Goal: Transaction & Acquisition: Purchase product/service

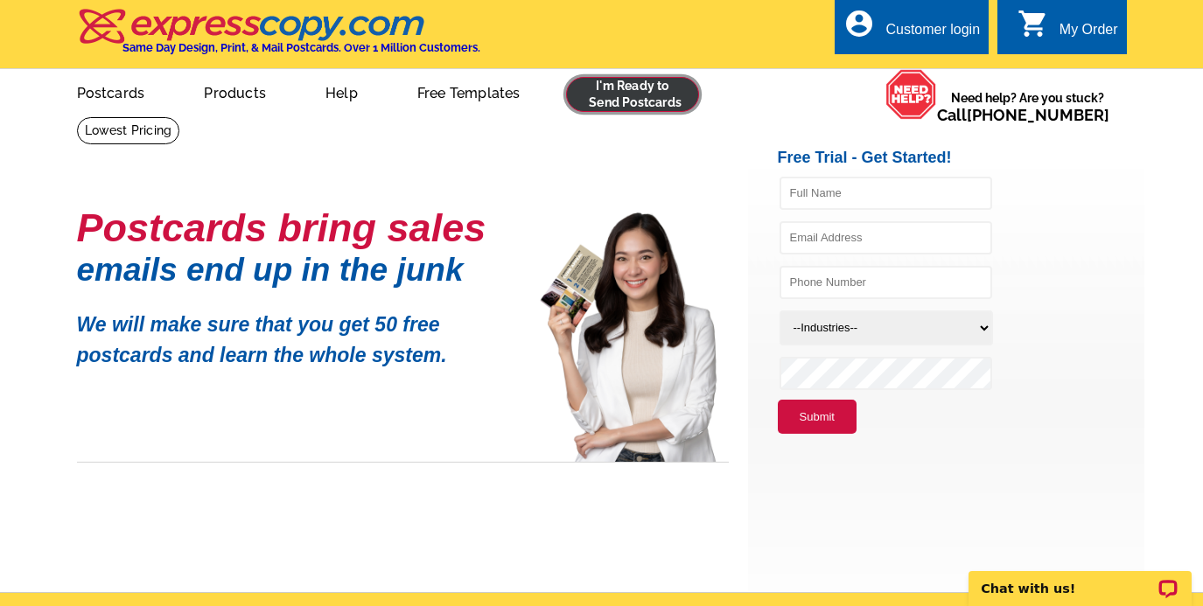
click at [604, 96] on link at bounding box center [633, 94] width 134 height 35
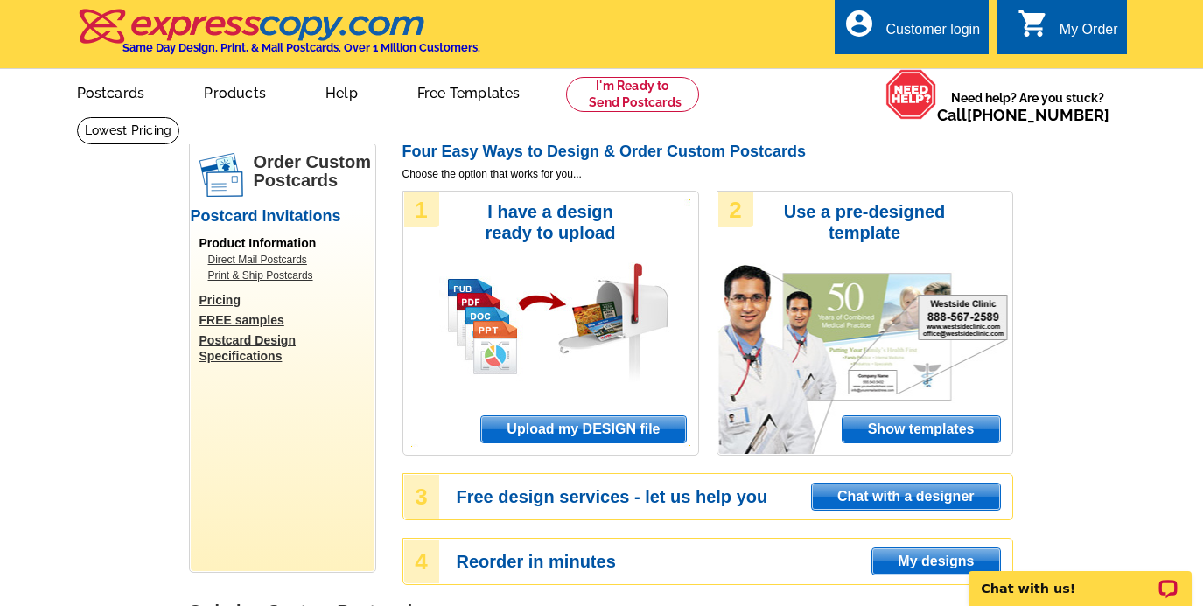
click at [557, 395] on div "1 I have a design ready to upload Upload my DESIGN file" at bounding box center [550, 323] width 297 height 265
click at [544, 425] on span "Upload my DESIGN file" at bounding box center [583, 429] width 204 height 26
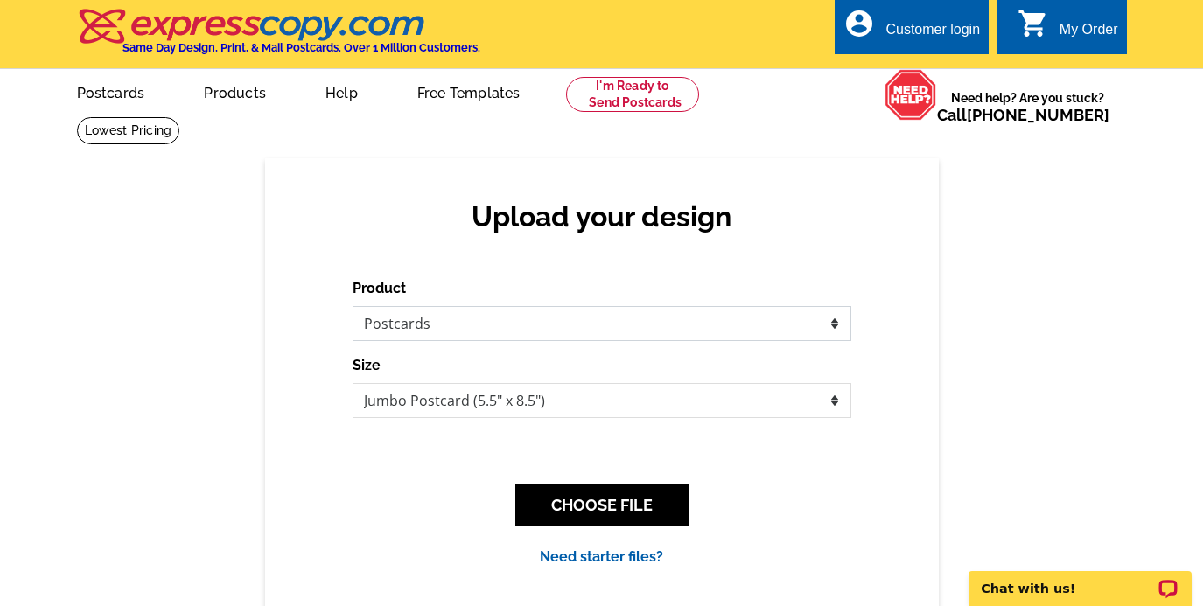
click at [508, 323] on select "Please select the type of file... Postcards Business Cards Letters and flyers G…" at bounding box center [602, 323] width 499 height 35
click at [353, 306] on select "Please select the type of file... Postcards Business Cards Letters and flyers G…" at bounding box center [602, 323] width 499 height 35
